Goal: Navigation & Orientation: Go to known website

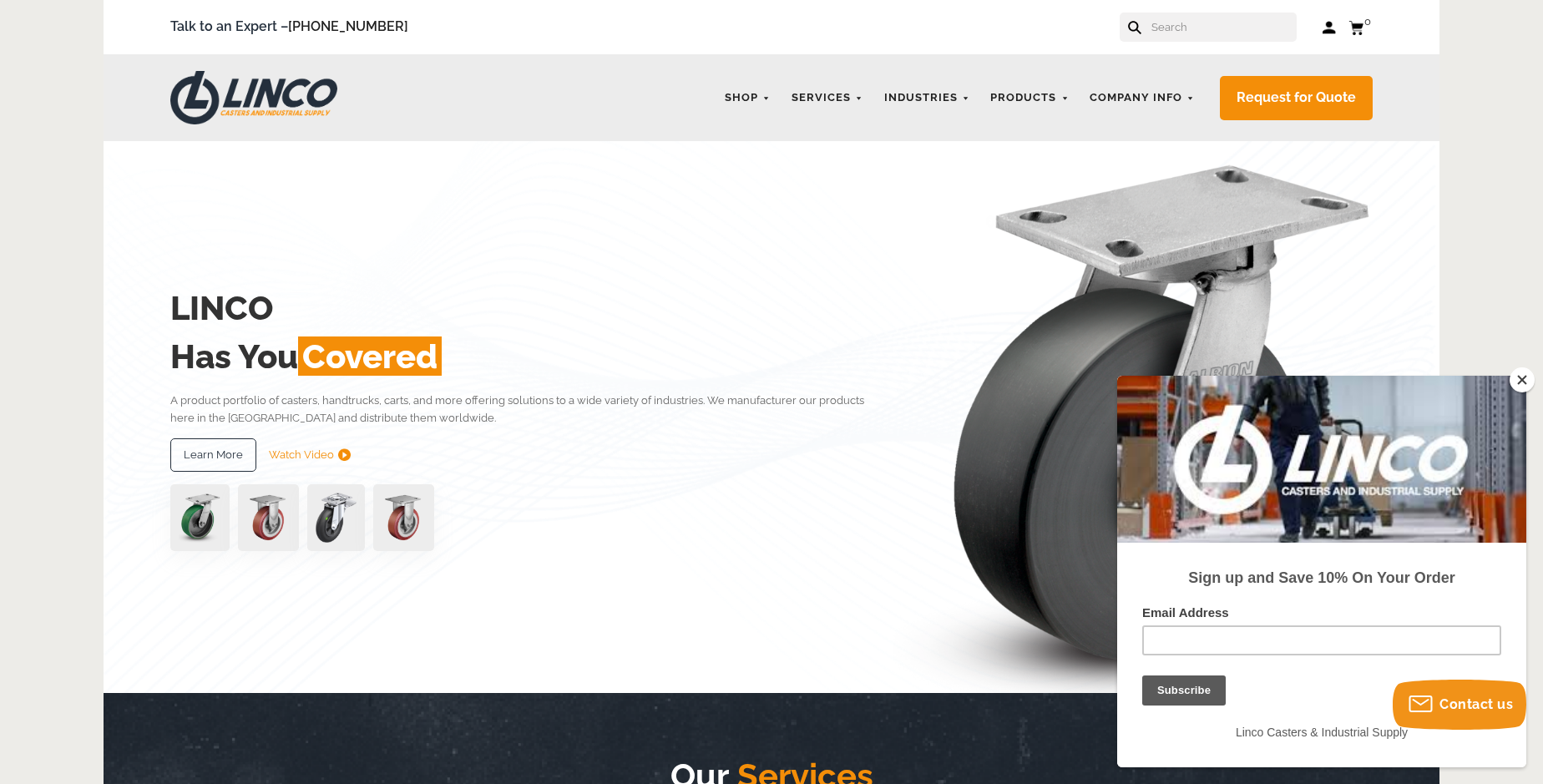
click at [1062, 30] on div "Talk to an Expert – [PHONE_NUMBER] Log in Cart 0 Your Cart Your cart is empty" at bounding box center [772, 28] width 1202 height 30
click at [1522, 380] on button "Close" at bounding box center [1521, 379] width 25 height 25
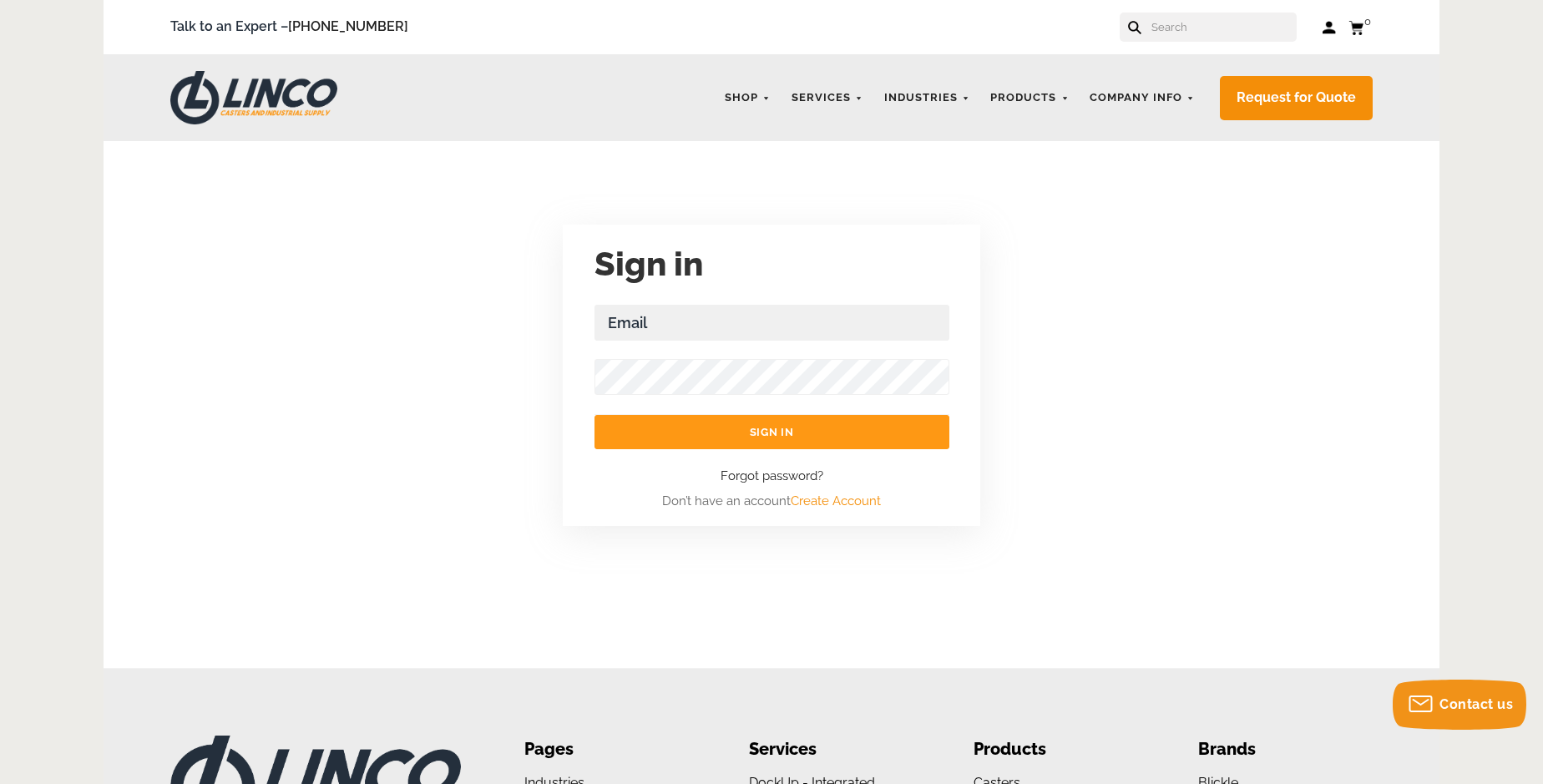
click at [1062, 30] on div "Talk to an Expert – [PHONE_NUMBER] Log in Cart 0 Your Cart Your cart is empty" at bounding box center [772, 28] width 1202 height 30
